Goal: Feedback & Contribution: Submit feedback/report problem

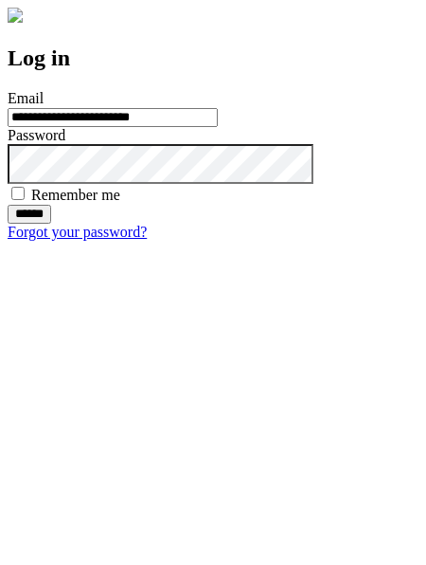
type input "**********"
click at [51, 224] on input "******" at bounding box center [30, 214] width 44 height 19
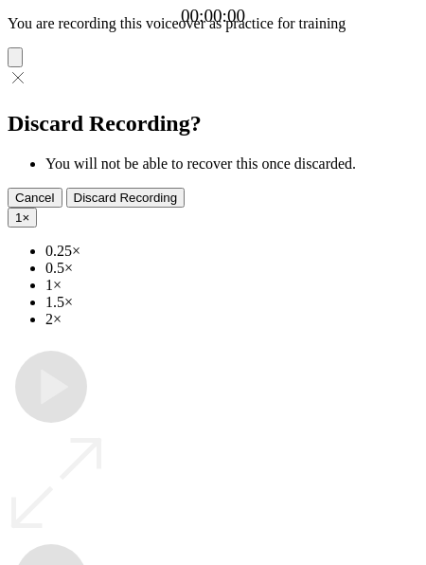
type input "**********"
